Goal: Task Accomplishment & Management: Use online tool/utility

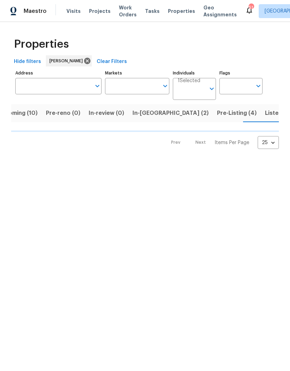
scroll to position [0, 19]
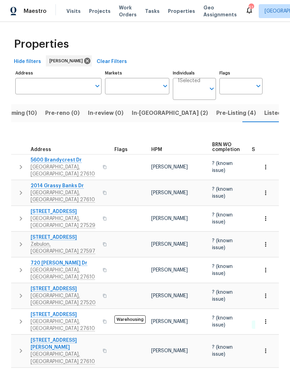
click at [217, 112] on span "Pre-Listing (4)" at bounding box center [237, 113] width 40 height 10
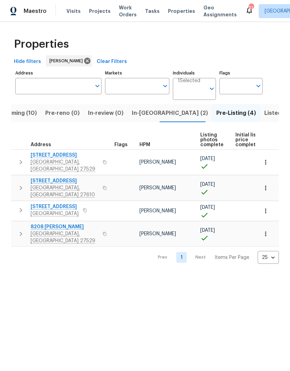
click at [40, 224] on span "8208 Diane Cir" at bounding box center [65, 227] width 68 height 7
click at [39, 90] on input "Address" at bounding box center [53, 86] width 76 height 16
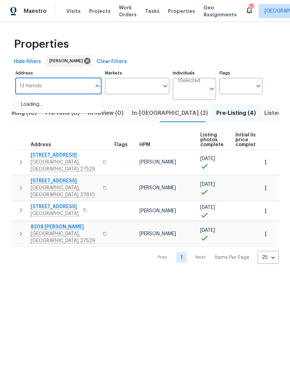
type input "13 herndon"
click at [75, 108] on li "13 Herndon Ct Clayton NC 27520" at bounding box center [58, 108] width 86 height 19
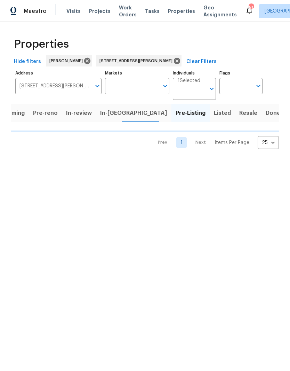
scroll to position [0, 6]
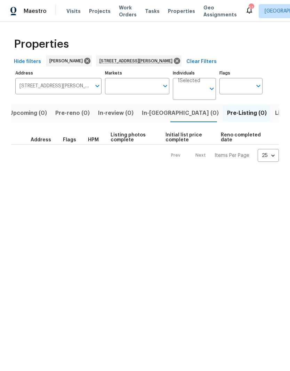
click at [271, 108] on button "Listed (1)" at bounding box center [287, 113] width 33 height 18
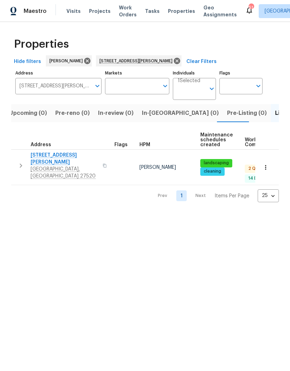
click at [37, 155] on span "13 Herndon Ct" at bounding box center [65, 159] width 68 height 14
click at [174, 63] on icon at bounding box center [177, 61] width 6 height 6
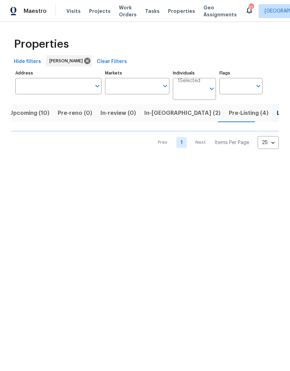
click at [160, 116] on span "In-reno (2)" at bounding box center [182, 113] width 76 height 10
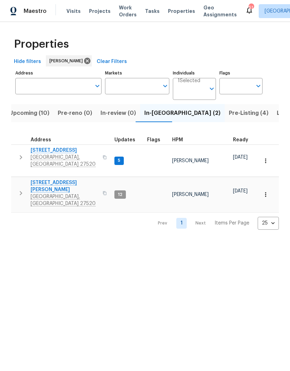
click at [41, 150] on span "[STREET_ADDRESS]" at bounding box center [65, 150] width 68 height 7
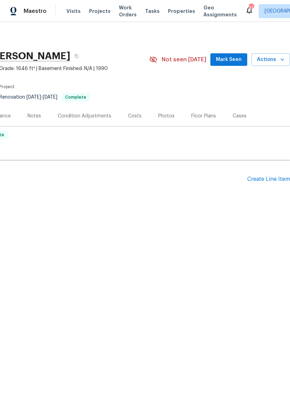
scroll to position [0, 103]
click at [206, 117] on div "Floor Plans" at bounding box center [203, 115] width 25 height 7
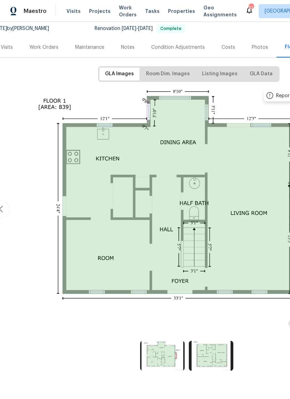
scroll to position [68, 8]
click at [216, 354] on img at bounding box center [211, 356] width 45 height 30
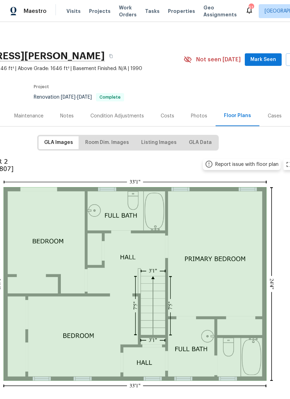
scroll to position [0, 69]
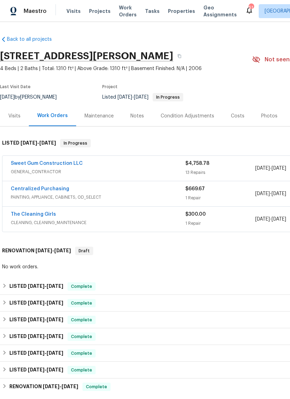
click at [34, 216] on link "The Cleaning Girls" at bounding box center [33, 214] width 45 height 5
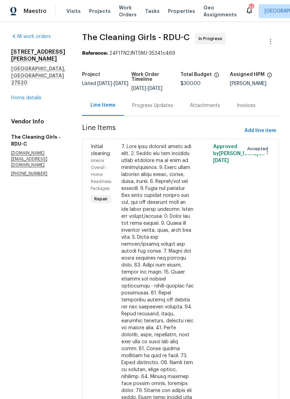
click at [160, 109] on div "Progress Updates" at bounding box center [152, 105] width 41 height 7
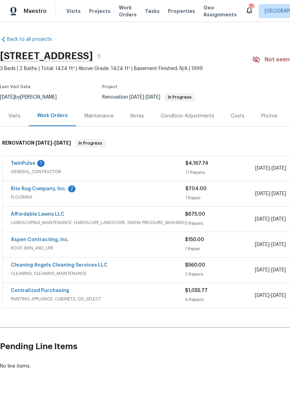
click at [26, 190] on link "Rite Rug Company, Inc." at bounding box center [39, 188] width 56 height 5
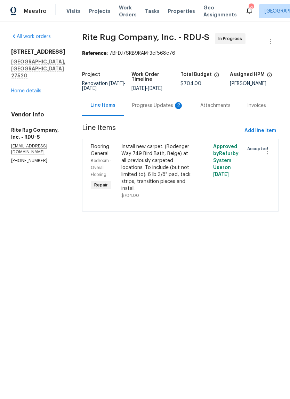
click at [160, 115] on div "Progress Updates 2" at bounding box center [158, 105] width 68 height 21
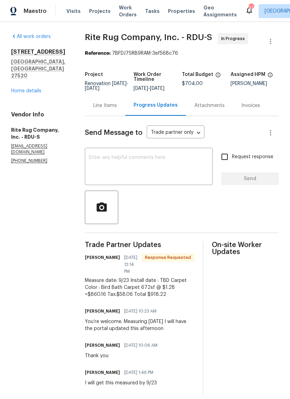
click at [17, 88] on link "Home details" at bounding box center [26, 90] width 30 height 5
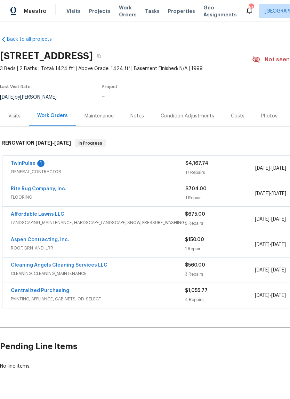
click at [139, 111] on div "Notes" at bounding box center [137, 115] width 30 height 21
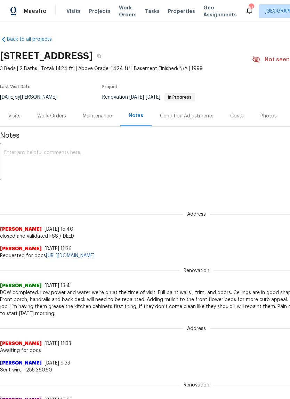
click at [233, 115] on div "Costs" at bounding box center [237, 115] width 14 height 7
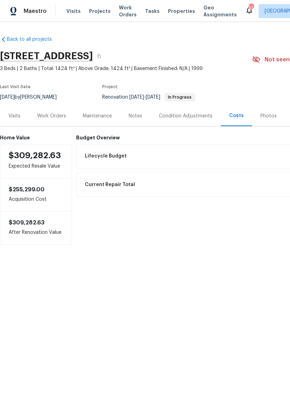
click at [49, 118] on div "Work Orders" at bounding box center [51, 115] width 29 height 7
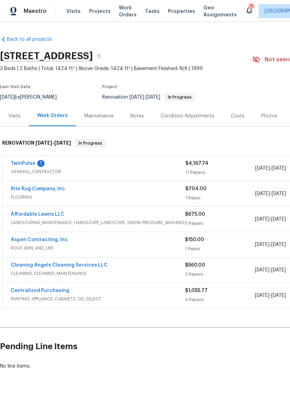
click at [13, 165] on link "TwinPulse" at bounding box center [23, 163] width 25 height 5
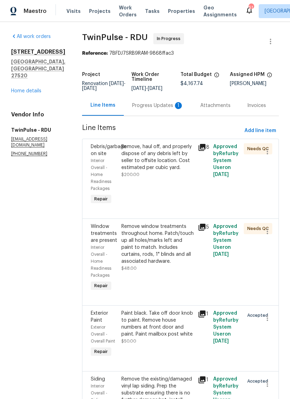
click at [164, 115] on div "Progress Updates 1" at bounding box center [158, 105] width 68 height 21
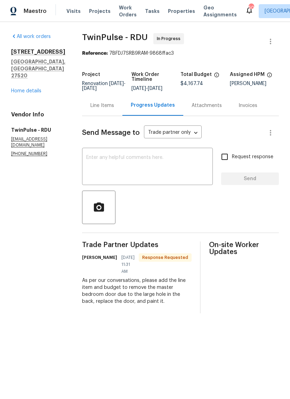
click at [96, 109] on div "Line Items" at bounding box center [103, 105] width 24 height 7
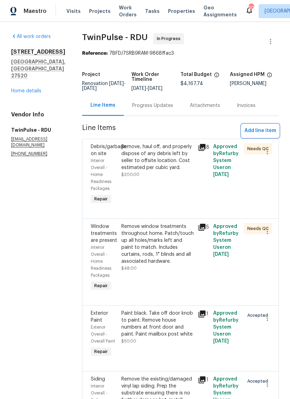
click at [267, 135] on span "Add line item" at bounding box center [261, 130] width 32 height 9
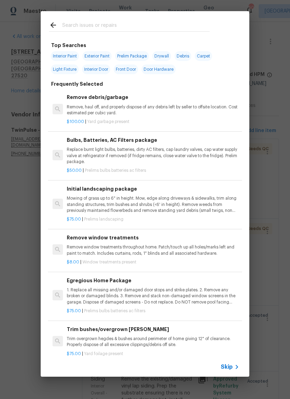
click at [77, 28] on input "text" at bounding box center [136, 26] width 148 height 10
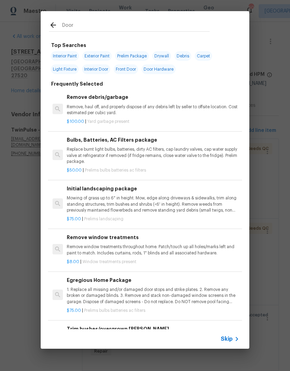
type input "Door"
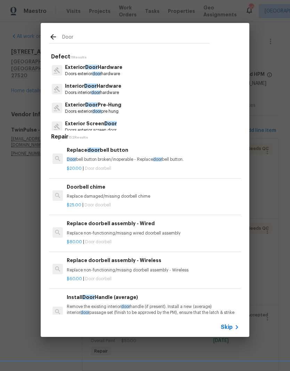
click at [74, 90] on p "Doors interior door hardware" at bounding box center [93, 93] width 56 height 6
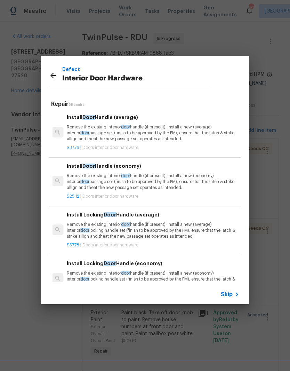
click at [53, 77] on icon at bounding box center [53, 75] width 8 height 8
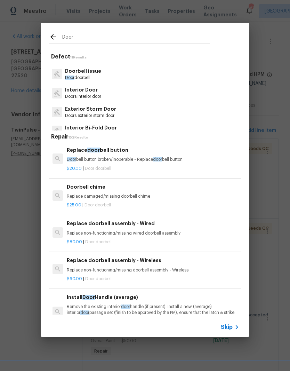
scroll to position [76, 0]
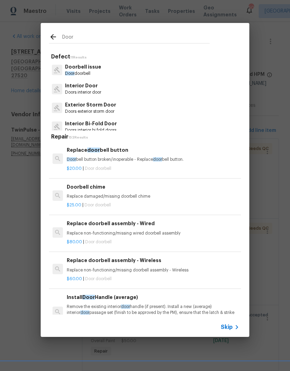
click at [119, 86] on div "Interior Door Doors interior door" at bounding box center [145, 88] width 192 height 19
click at [101, 89] on p "Doors interior door" at bounding box center [83, 92] width 36 height 6
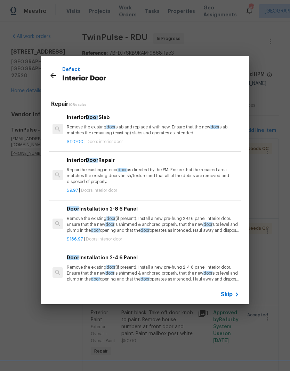
click at [179, 132] on p "Remove the existing door slab and replace it with new. Ensure that the new door…" at bounding box center [153, 130] width 173 height 12
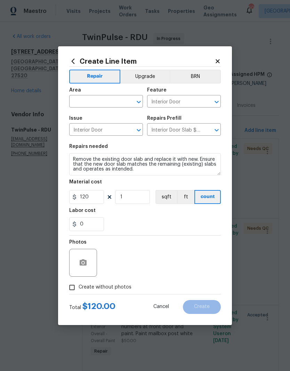
click at [111, 93] on div "Area" at bounding box center [106, 92] width 74 height 9
click at [80, 102] on input "text" at bounding box center [96, 102] width 54 height 11
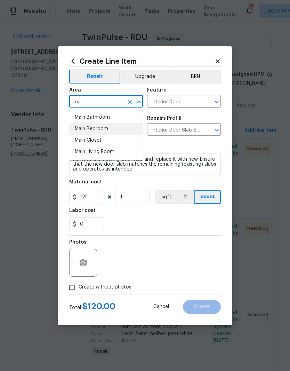
click at [81, 131] on li "Main Bedroom" at bounding box center [106, 128] width 74 height 11
type input "Main Bedroom"
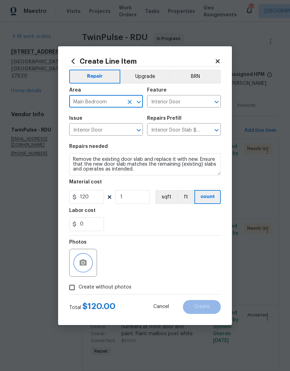
click at [76, 266] on button "button" at bounding box center [83, 262] width 17 height 17
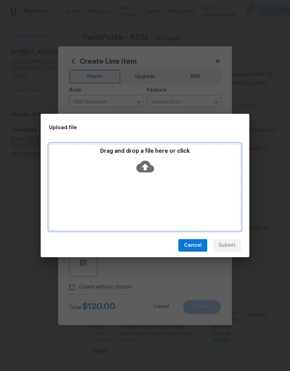
click at [86, 181] on div "Drag and drop a file here or click" at bounding box center [145, 187] width 192 height 87
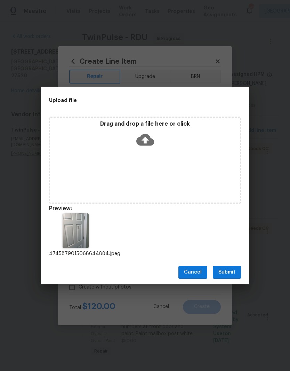
click at [234, 277] on button "Submit" at bounding box center [227, 272] width 28 height 13
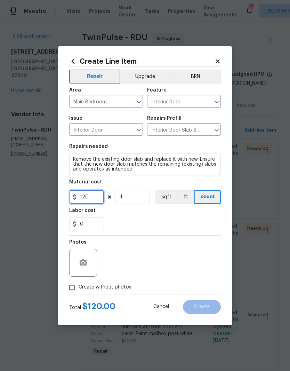
click at [86, 197] on input "120" at bounding box center [86, 197] width 35 height 14
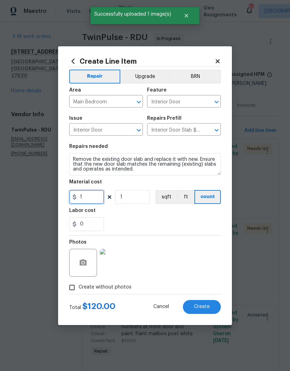
click at [83, 197] on input "1" at bounding box center [86, 197] width 35 height 14
type input "120"
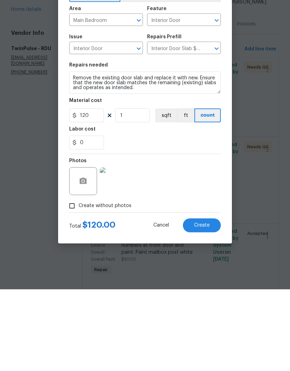
click at [202, 304] on span "Create" at bounding box center [202, 306] width 16 height 5
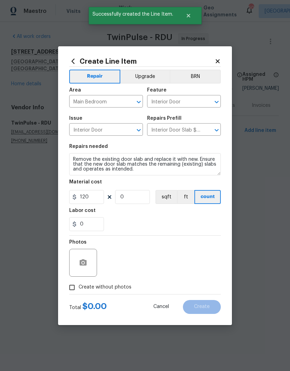
scroll to position [0, 0]
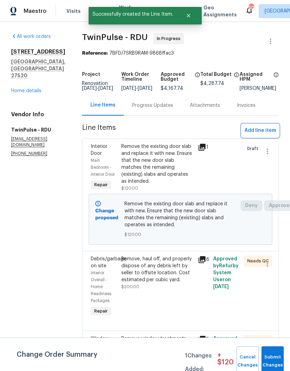
click at [271, 135] on span "Add line item" at bounding box center [261, 130] width 32 height 9
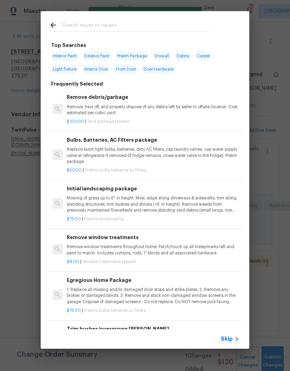
click at [71, 18] on div at bounding box center [130, 25] width 178 height 28
click at [75, 22] on input "text" at bounding box center [136, 26] width 148 height 10
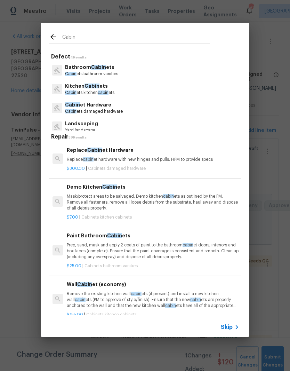
type input "Cabin"
click at [140, 95] on div "Kitchen Cabin ets Cabin ets kitchen cabin ets" at bounding box center [145, 89] width 192 height 19
click at [122, 96] on div "Kitchen Cabin ets Cabin ets kitchen cabin ets" at bounding box center [145, 89] width 192 height 19
click at [77, 92] on p "Cabin ets kitchen cabin ets" at bounding box center [89, 93] width 49 height 6
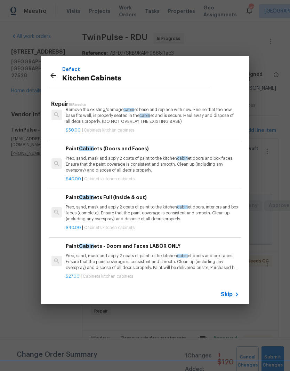
scroll to position [450, 1]
click at [217, 216] on p "Prep, sand, mask and apply 2 coats of paint to the kitchen cabin et doors, inte…" at bounding box center [152, 213] width 173 height 18
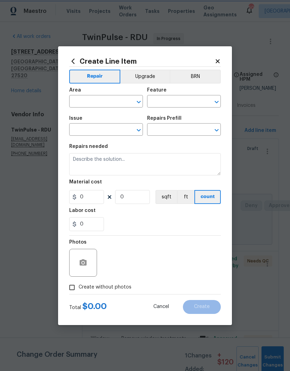
type input "Cabinets"
type input "Kitchen Cabinets"
type input "Paint Cabinets Full (inside & out) $40.00"
type textarea "Prep, sand, mask and apply 2 coats of paint to the kitchen cabinet doors, inter…"
type input "40"
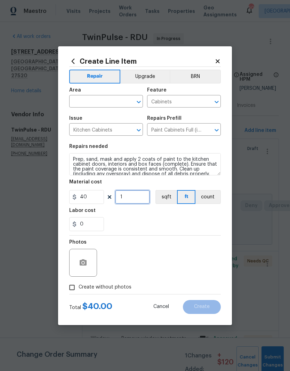
click at [140, 201] on input "1" at bounding box center [132, 197] width 35 height 14
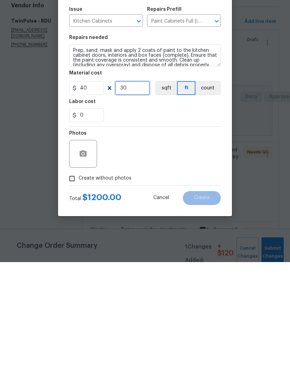
type input "30"
click at [170, 217] on div "0" at bounding box center [145, 224] width 152 height 14
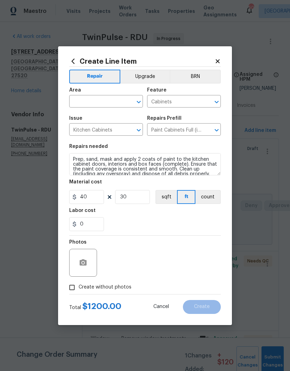
click at [83, 105] on input "text" at bounding box center [96, 102] width 54 height 11
click at [76, 140] on li "Kitchen" at bounding box center [106, 145] width 74 height 11
type input "Kitchen"
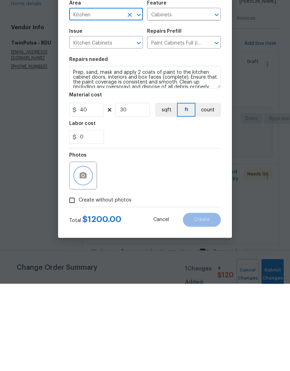
click at [80, 259] on icon "button" at bounding box center [83, 262] width 7 height 6
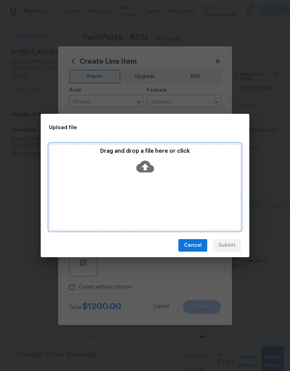
click at [155, 180] on div "Drag and drop a file here or click" at bounding box center [145, 187] width 192 height 87
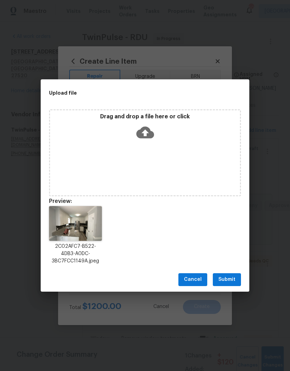
click at [235, 283] on span "Submit" at bounding box center [227, 279] width 17 height 9
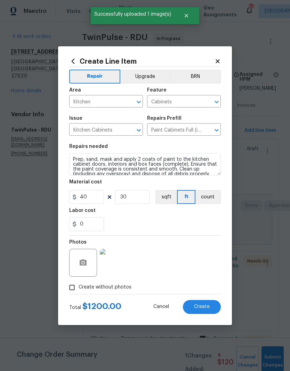
click at [191, 306] on button "Create" at bounding box center [202, 307] width 38 height 14
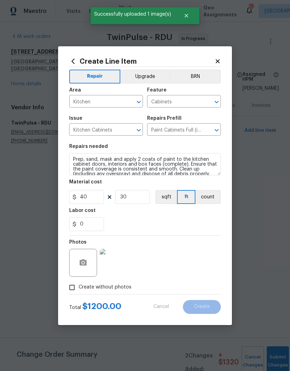
type input "0"
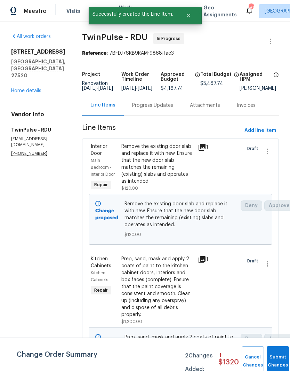
click at [17, 88] on link "Home details" at bounding box center [26, 90] width 30 height 5
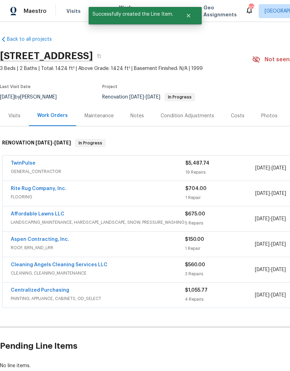
click at [12, 165] on link "TwinPulse" at bounding box center [23, 163] width 25 height 5
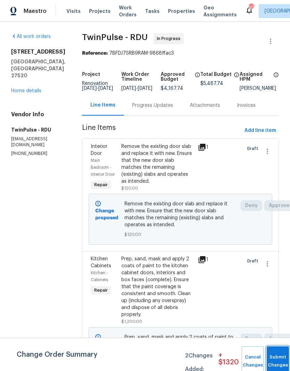
click at [279, 358] on button "Submit Changes" at bounding box center [278, 361] width 22 height 30
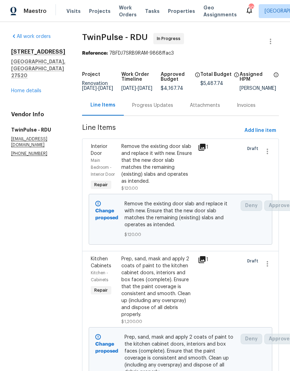
click at [21, 83] on div "All work orders 416 Hunter Way Clayton, NC 27520 Home details Vendor Info TwinP…" at bounding box center [38, 95] width 54 height 124
click at [16, 88] on link "Home details" at bounding box center [26, 90] width 30 height 5
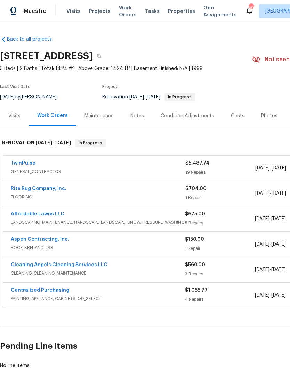
click at [231, 113] on div "Costs" at bounding box center [238, 115] width 14 height 7
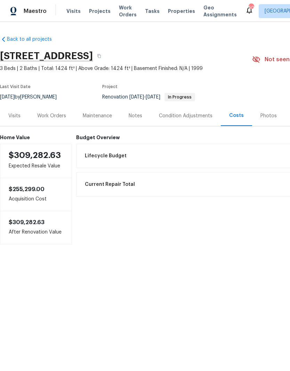
click at [51, 119] on div "Work Orders" at bounding box center [51, 115] width 29 height 7
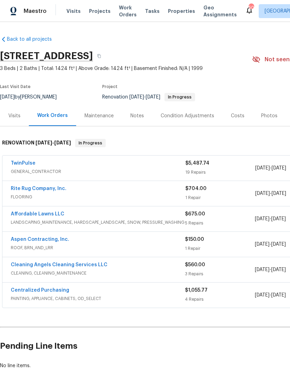
click at [19, 190] on link "Rite Rug Company, Inc." at bounding box center [39, 188] width 56 height 5
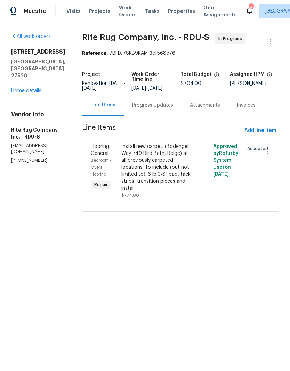
click at [173, 116] on div "Progress Updates" at bounding box center [153, 105] width 58 height 21
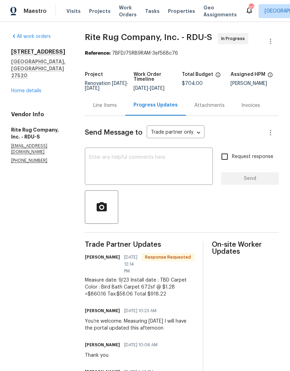
click at [104, 109] on div "Line Items" at bounding box center [105, 105] width 24 height 7
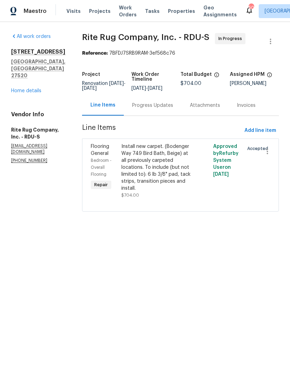
click at [126, 172] on div "Install new carpet. (Bodenger Way 749 Bird Bath, Beige) at all previously carpe…" at bounding box center [158, 167] width 72 height 49
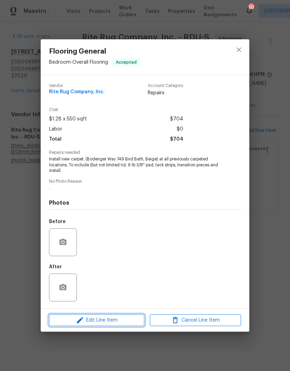
click at [86, 319] on span "Edit Line Item" at bounding box center [96, 320] width 91 height 9
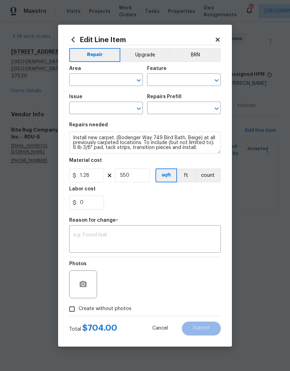
type input "Bedroom"
type input "Overall Flooring"
type input "Flooring General"
type input "Carpet LVL 1 - Bodenger Way (Beige) $1.28"
click at [88, 179] on input "1.28" at bounding box center [86, 176] width 35 height 14
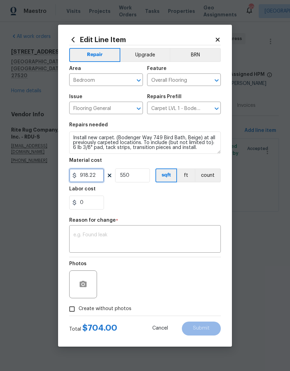
type input "918.22"
click at [139, 179] on input "550" at bounding box center [132, 176] width 35 height 14
type input "1"
click at [180, 202] on div "0" at bounding box center [145, 203] width 152 height 14
click at [172, 240] on textarea at bounding box center [144, 240] width 143 height 15
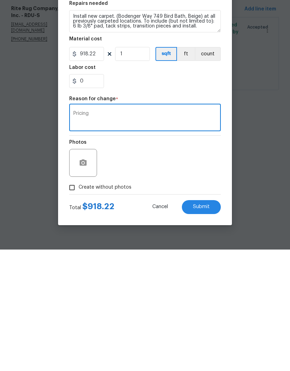
type textarea "Pricing"
click at [215, 322] on button "Submit" at bounding box center [201, 329] width 39 height 14
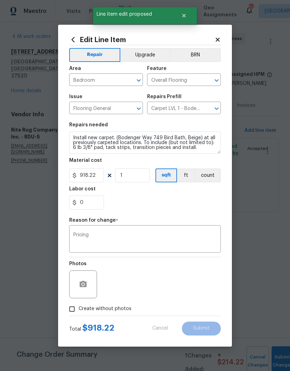
click at [79, 285] on button "button" at bounding box center [83, 284] width 17 height 17
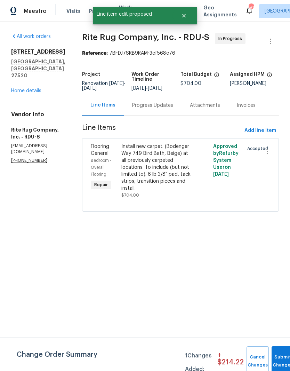
click at [142, 177] on div "Install new carpet. (Bodenger Way 749 Bird Bath, Beige) at all previously carpe…" at bounding box center [158, 167] width 72 height 49
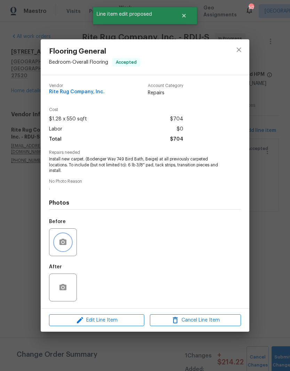
click at [58, 249] on button "button" at bounding box center [63, 242] width 17 height 17
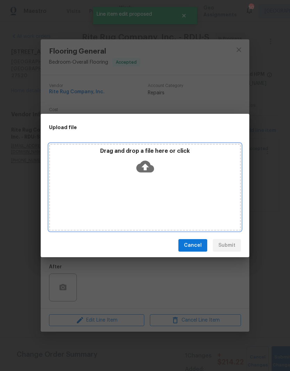
click at [145, 173] on icon at bounding box center [145, 167] width 18 height 18
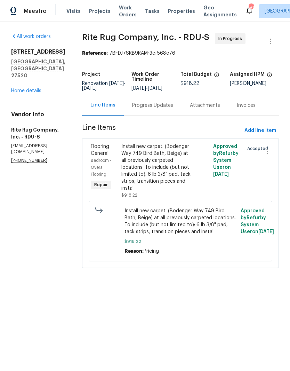
click at [174, 175] on div "Install new carpet. (Bodenger Way 749 Bird Bath, Beige) at all previously carpe…" at bounding box center [158, 167] width 72 height 49
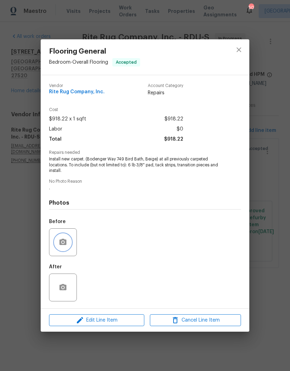
click at [63, 248] on button "button" at bounding box center [63, 242] width 17 height 17
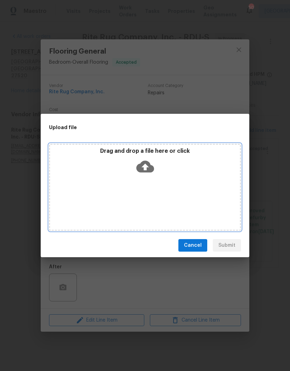
click at [132, 162] on div "Drag and drop a file here or click" at bounding box center [145, 163] width 190 height 30
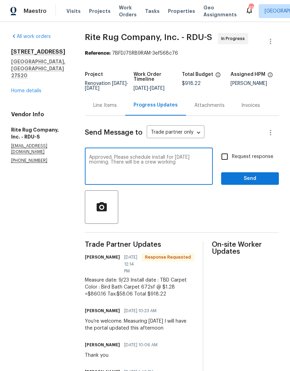
click at [157, 170] on textarea "Approved. Please schedule install for [DATE] morning. There will be a crew work…" at bounding box center [149, 167] width 120 height 24
click at [202, 171] on textarea "Approved. Please schedule install for [DATE] morning. There will be a crew stil…" at bounding box center [149, 167] width 120 height 24
type textarea "Approved. Please schedule install for [DATE] morning. There will be a crew stil…"
click at [226, 161] on input "Request response" at bounding box center [225, 156] width 15 height 15
checkbox input "true"
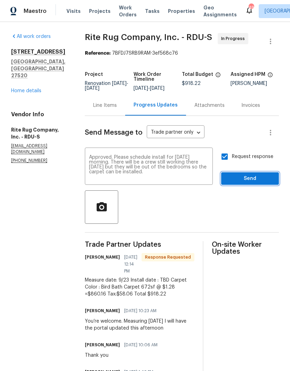
click at [270, 179] on button "Send" at bounding box center [250, 178] width 58 height 13
